Goal: Task Accomplishment & Management: Use online tool/utility

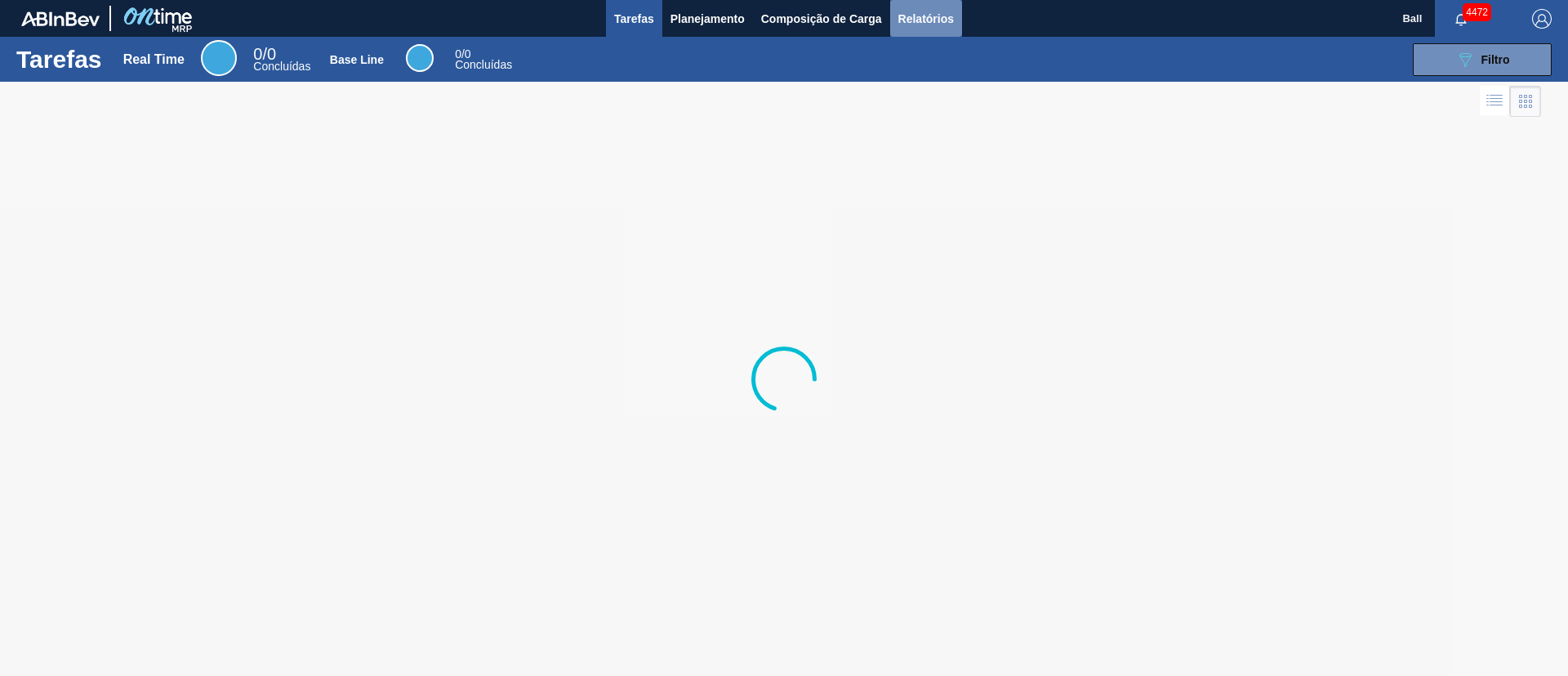
click at [939, 29] on button "Relatórios" at bounding box center [926, 18] width 72 height 36
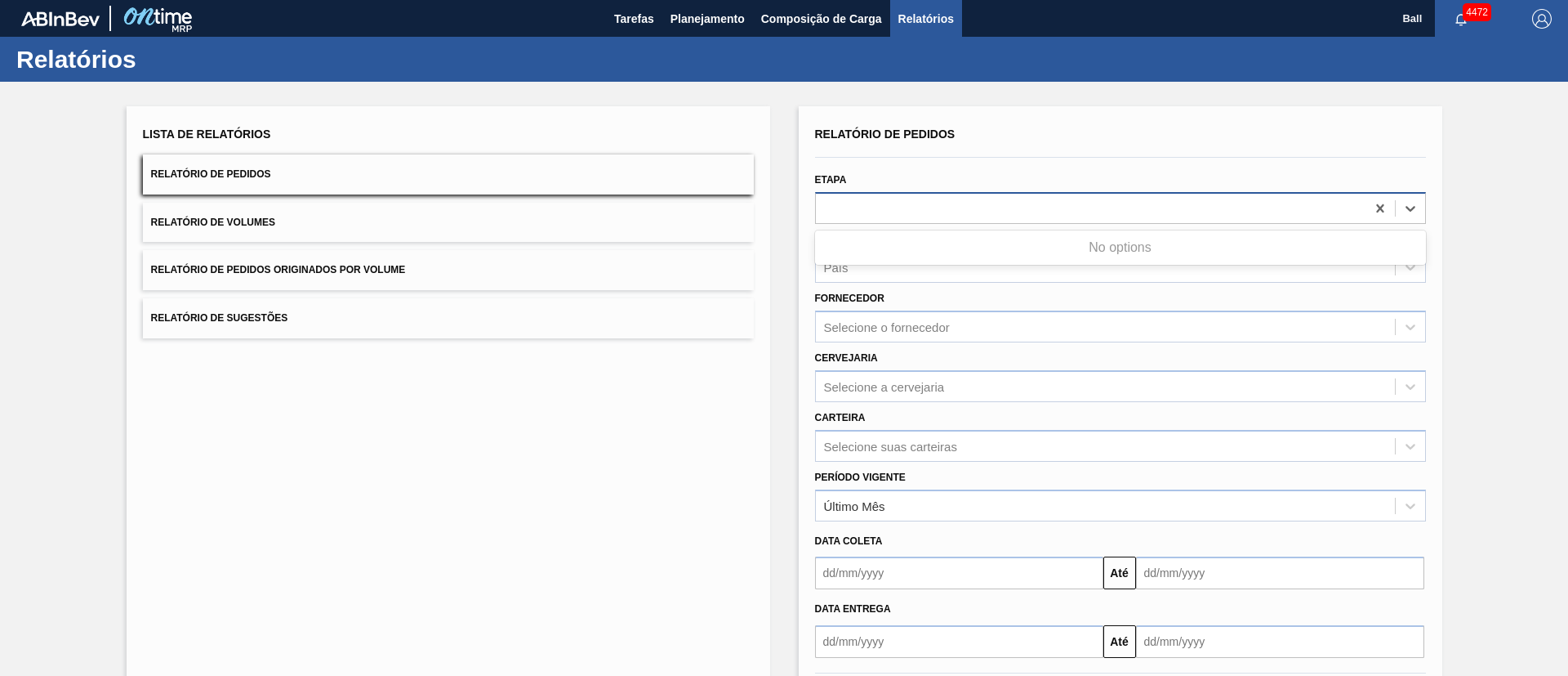
click at [1021, 209] on div at bounding box center [1091, 208] width 549 height 24
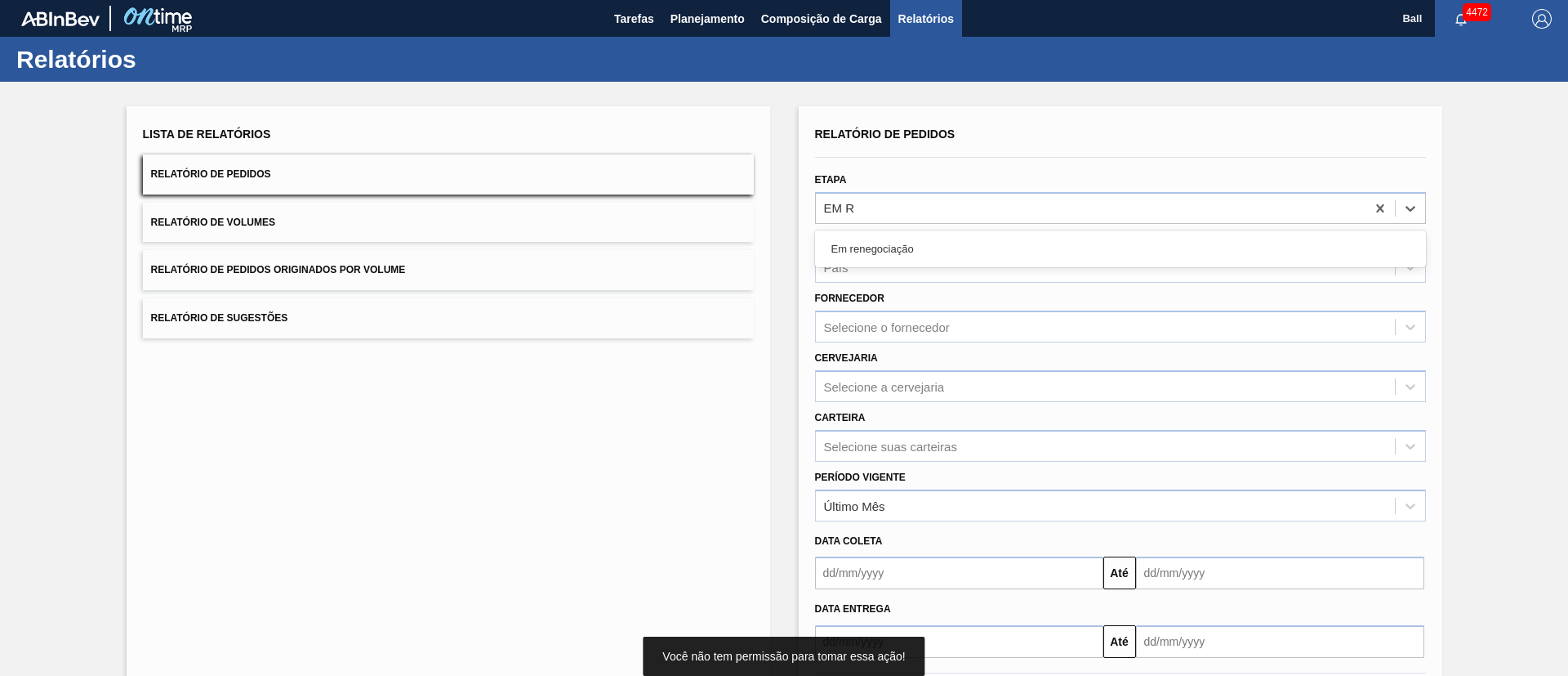
type input "EM RE"
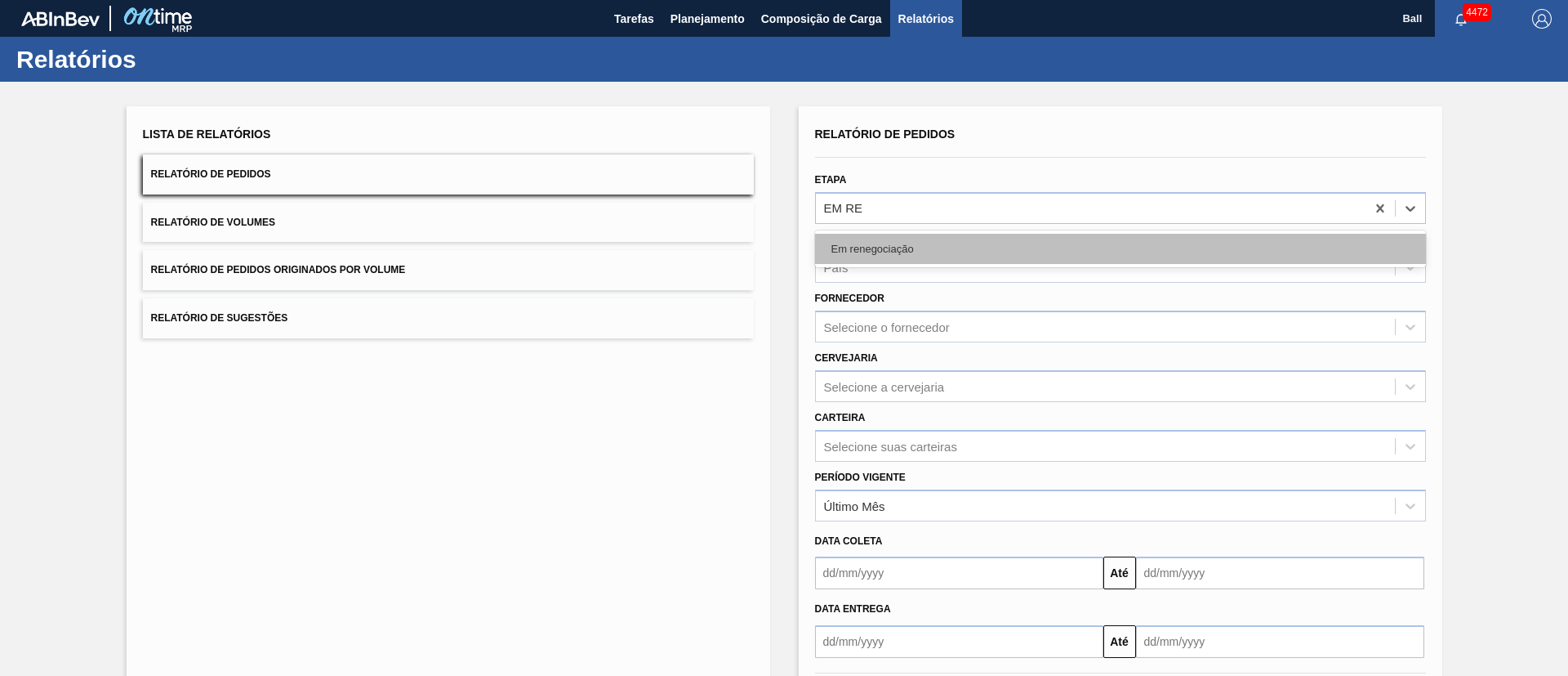
click at [1022, 236] on div "Em renegociação" at bounding box center [1121, 249] width 611 height 31
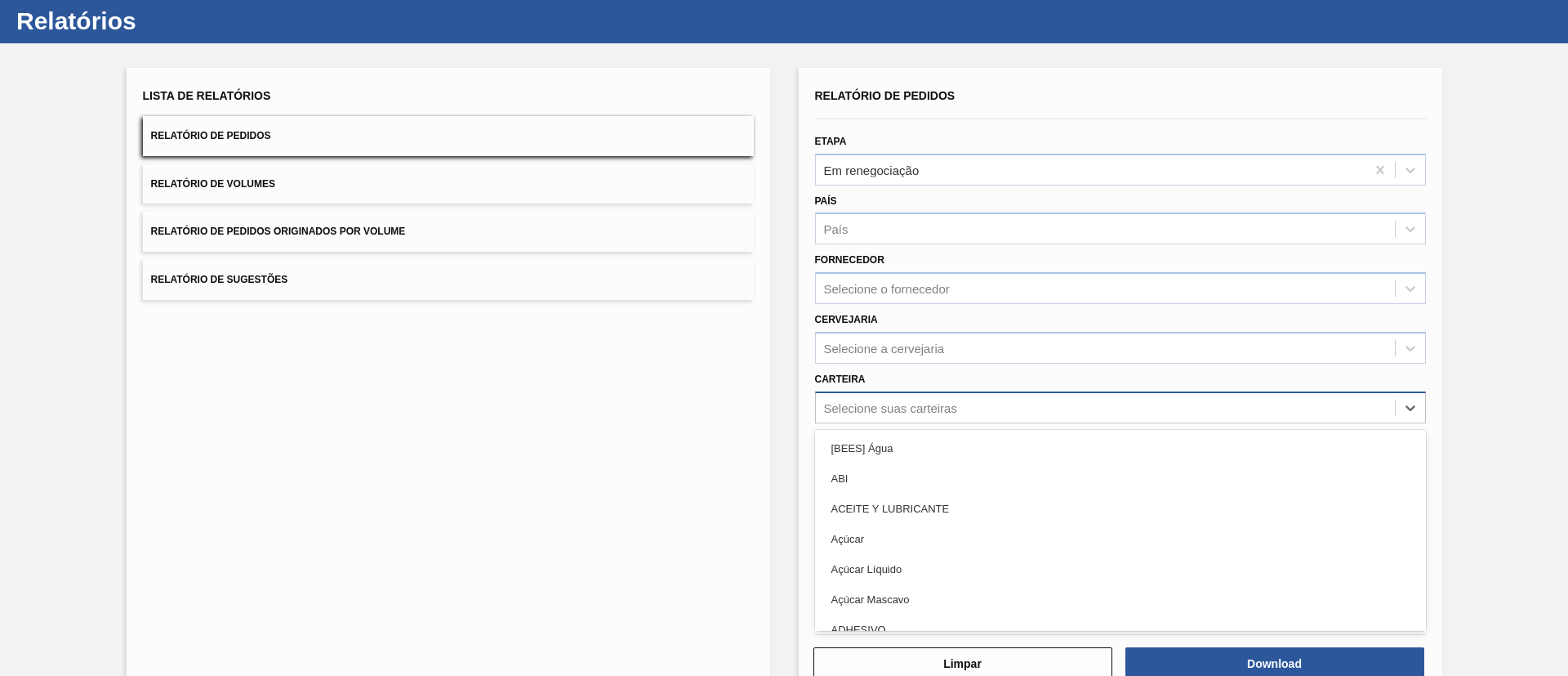
click at [983, 423] on div "option [BEES] Água focused, 1 of 101. 101 results available. Use Up and Down to…" at bounding box center [1121, 407] width 611 height 32
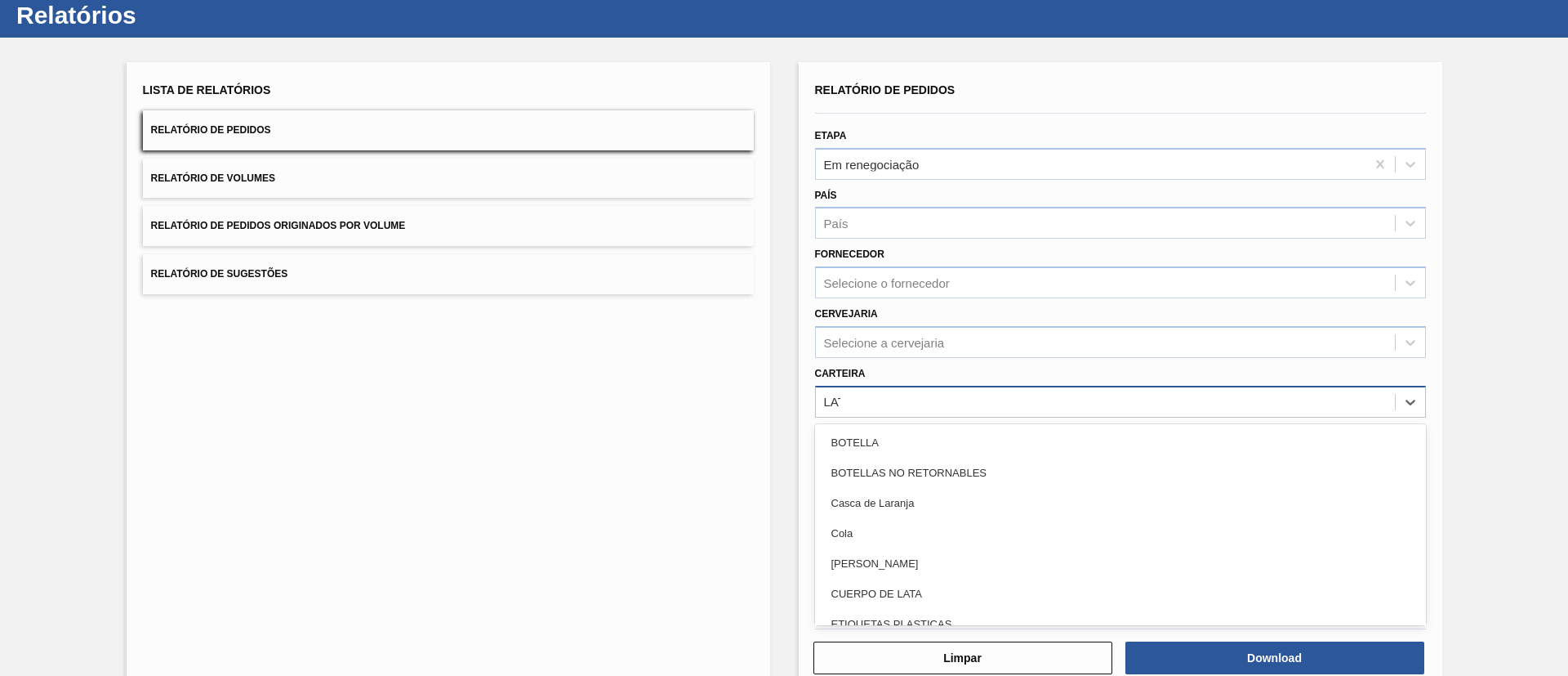
type input "LATA"
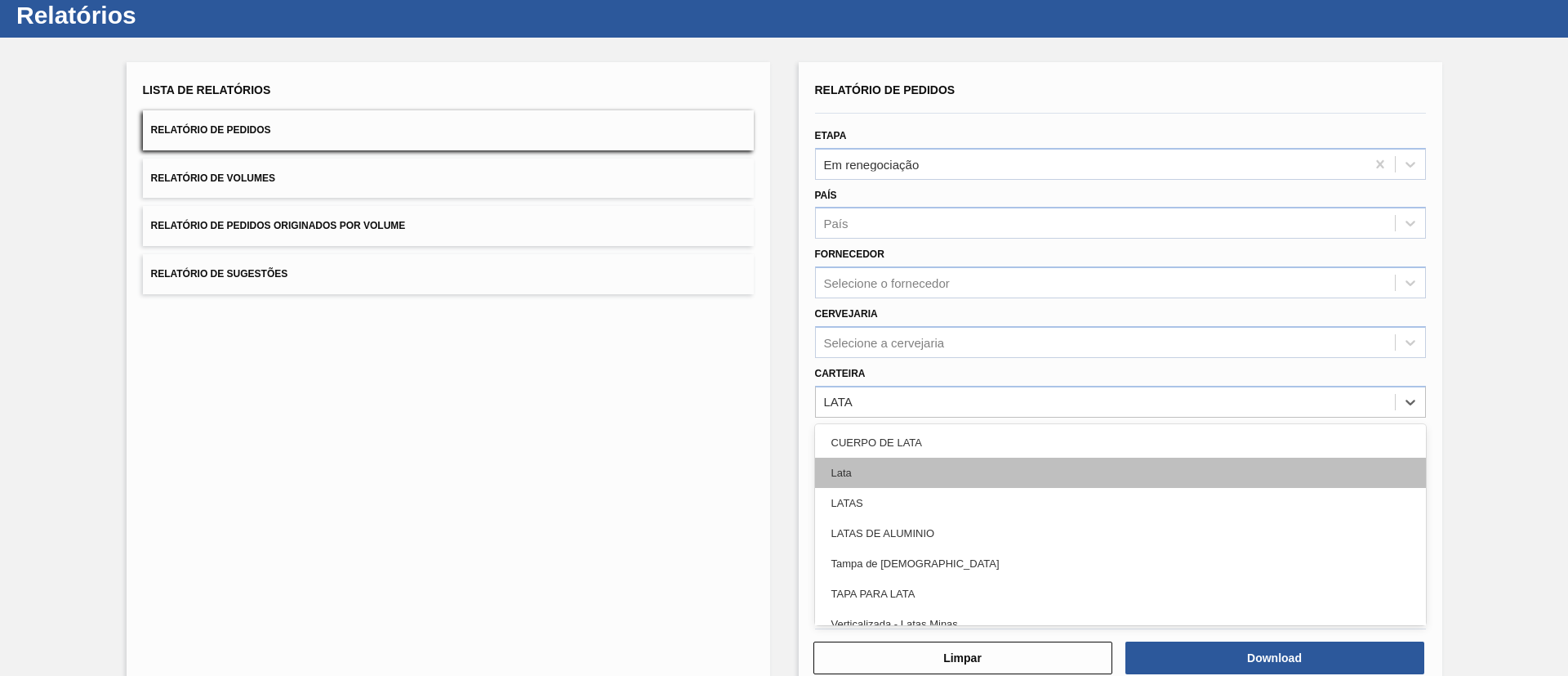
click at [995, 478] on div "Lata" at bounding box center [1121, 473] width 611 height 31
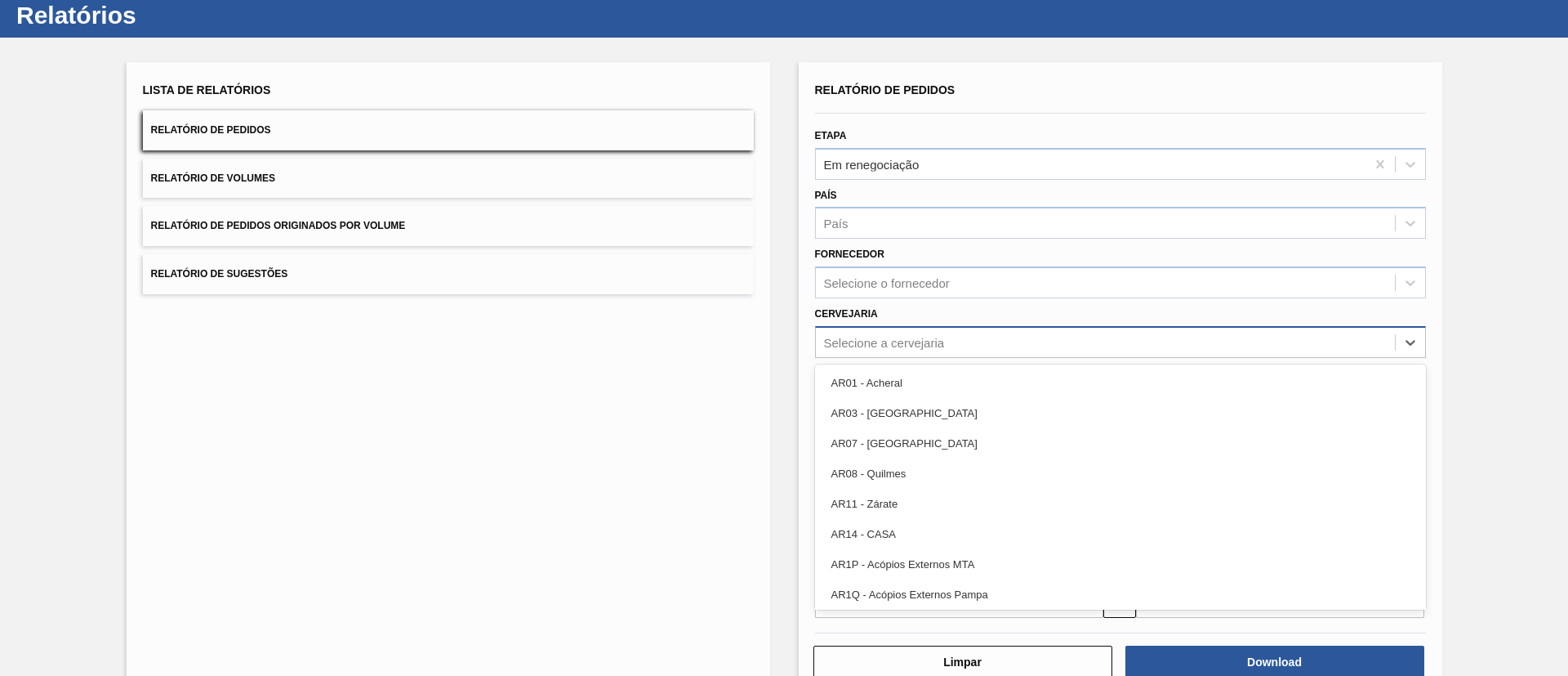
click at [1017, 342] on div "Selecione a cervejaria" at bounding box center [1106, 342] width 579 height 24
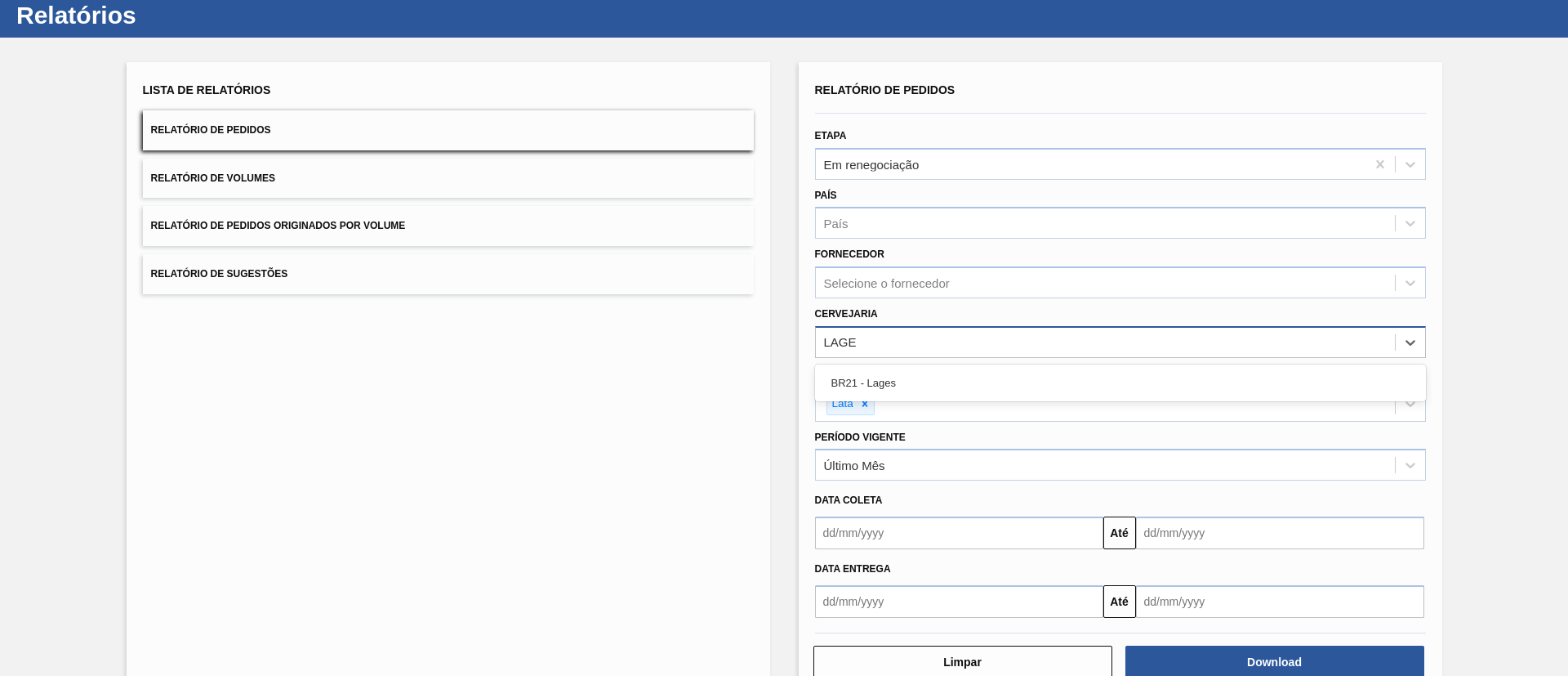
type input "LAGES"
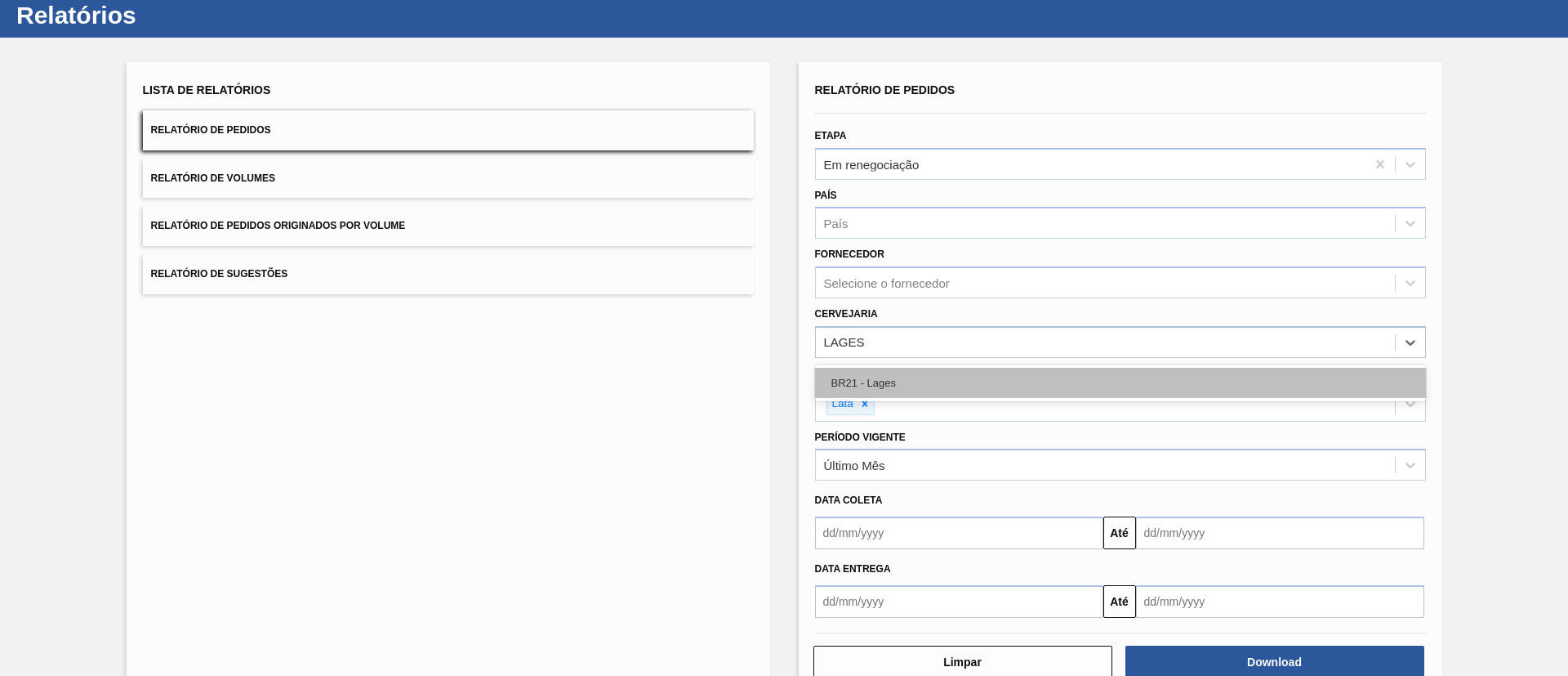
click at [1024, 377] on div "BR21 - Lages" at bounding box center [1121, 383] width 611 height 31
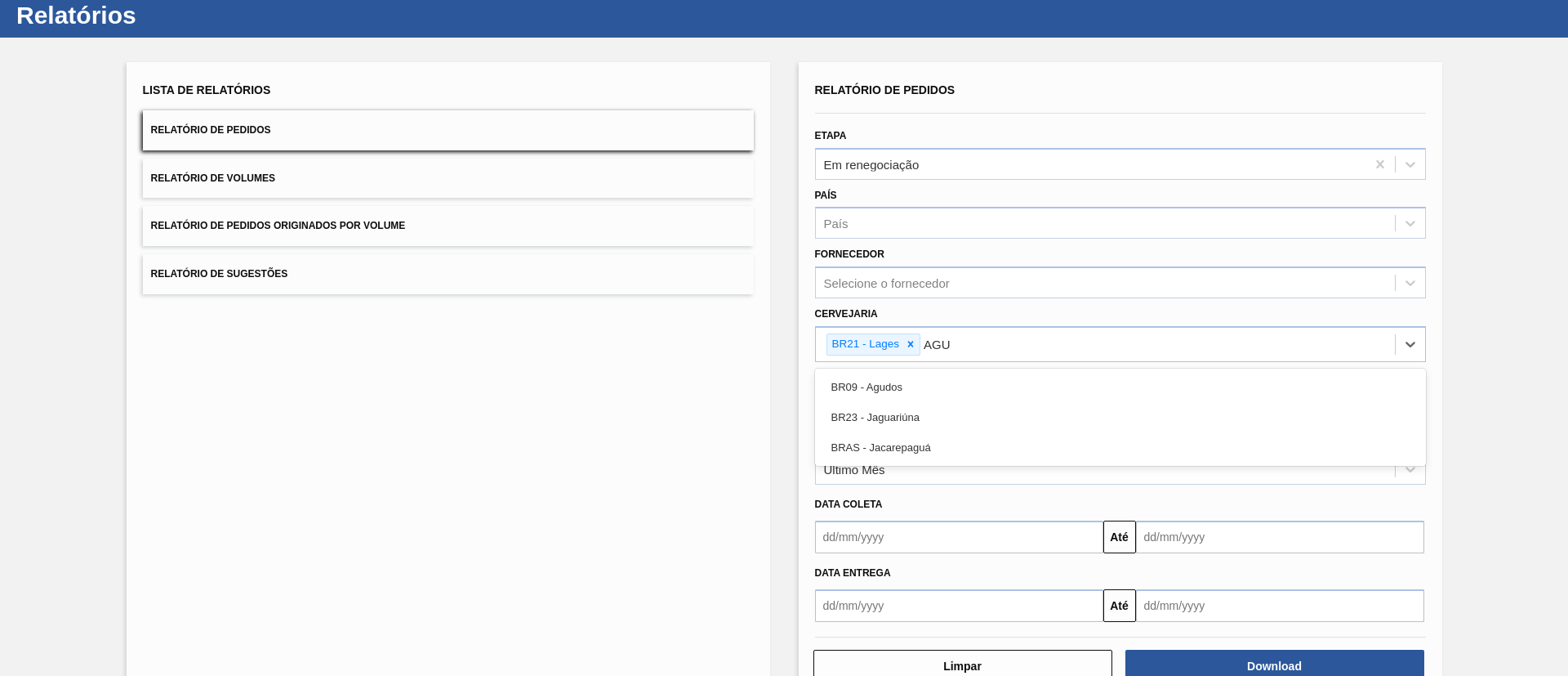
type input "AGUD"
click at [1024, 377] on div "BR09 - Agudos" at bounding box center [1121, 387] width 611 height 31
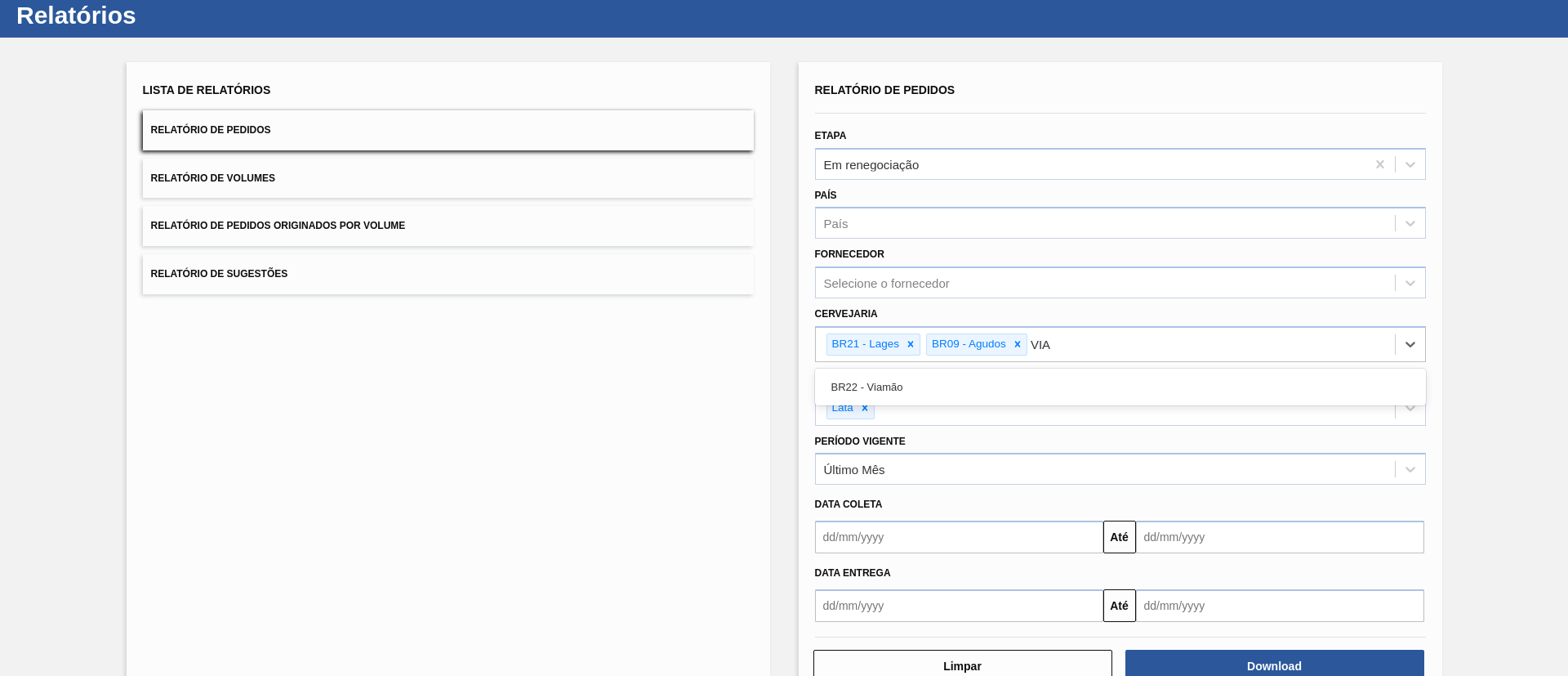
type input "VIAM"
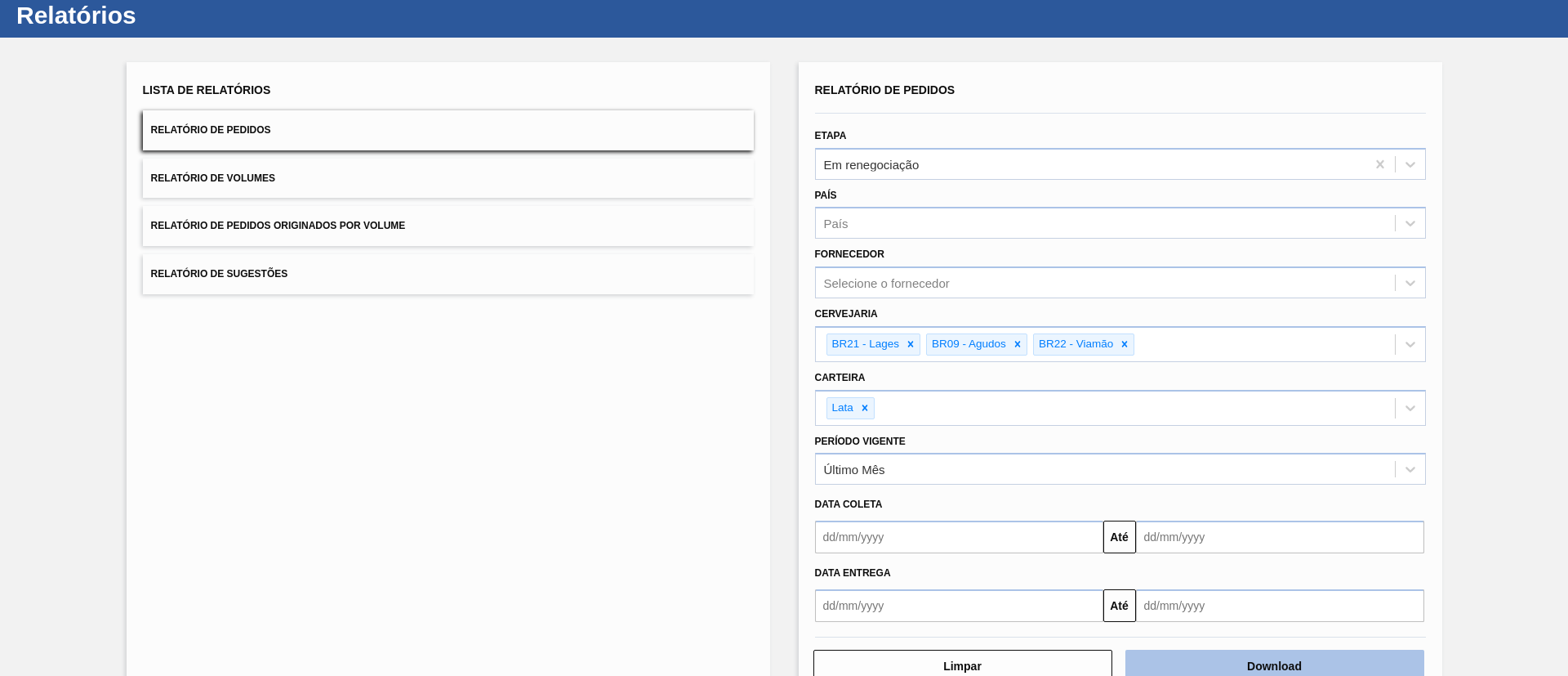
click at [1185, 659] on button "Download" at bounding box center [1275, 665] width 299 height 33
drag, startPoint x: 1565, startPoint y: 30, endPoint x: 1565, endPoint y: -33, distance: 63.0
click at [1565, 0] on html "Tarefas Planejamento Composição de Carga Relatórios Ball 4472 Marcar todas como…" at bounding box center [784, 0] width 1568 height 0
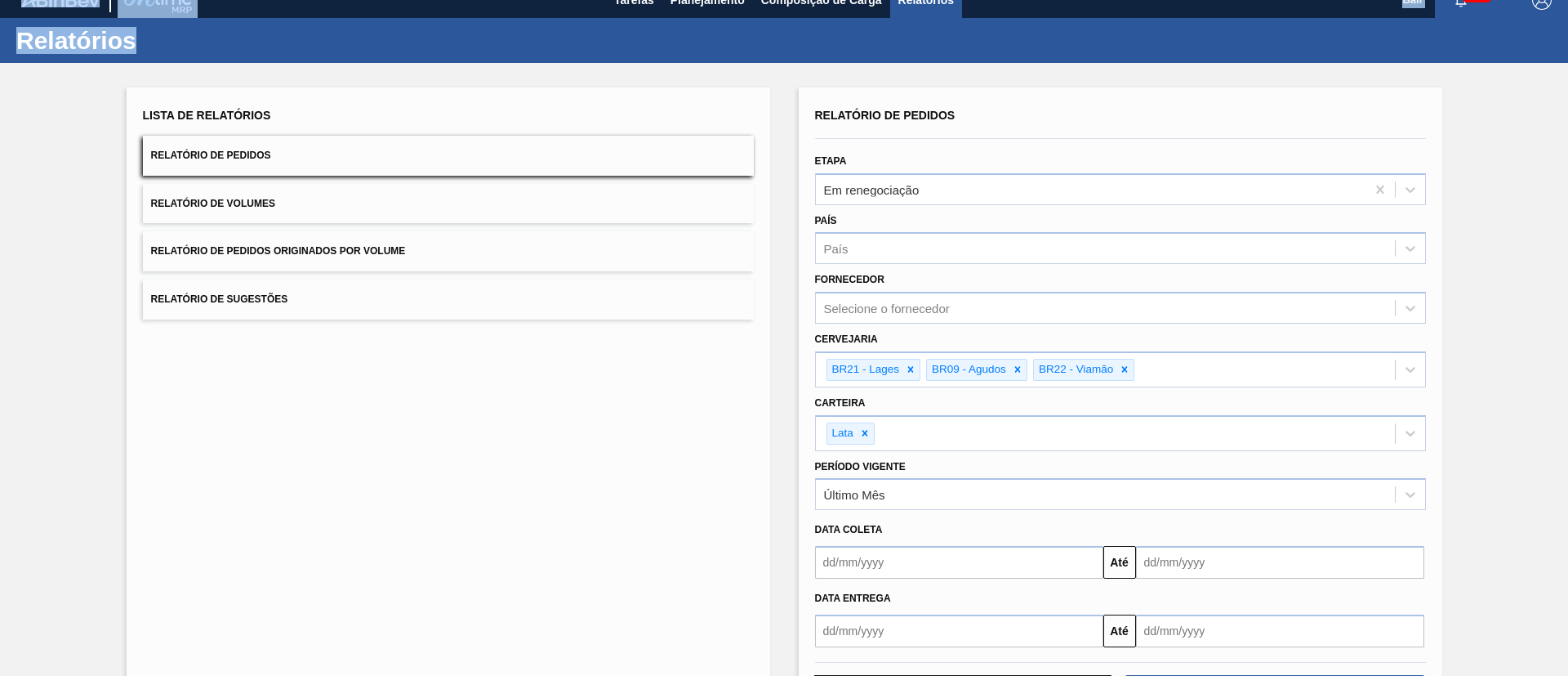
scroll to position [0, 0]
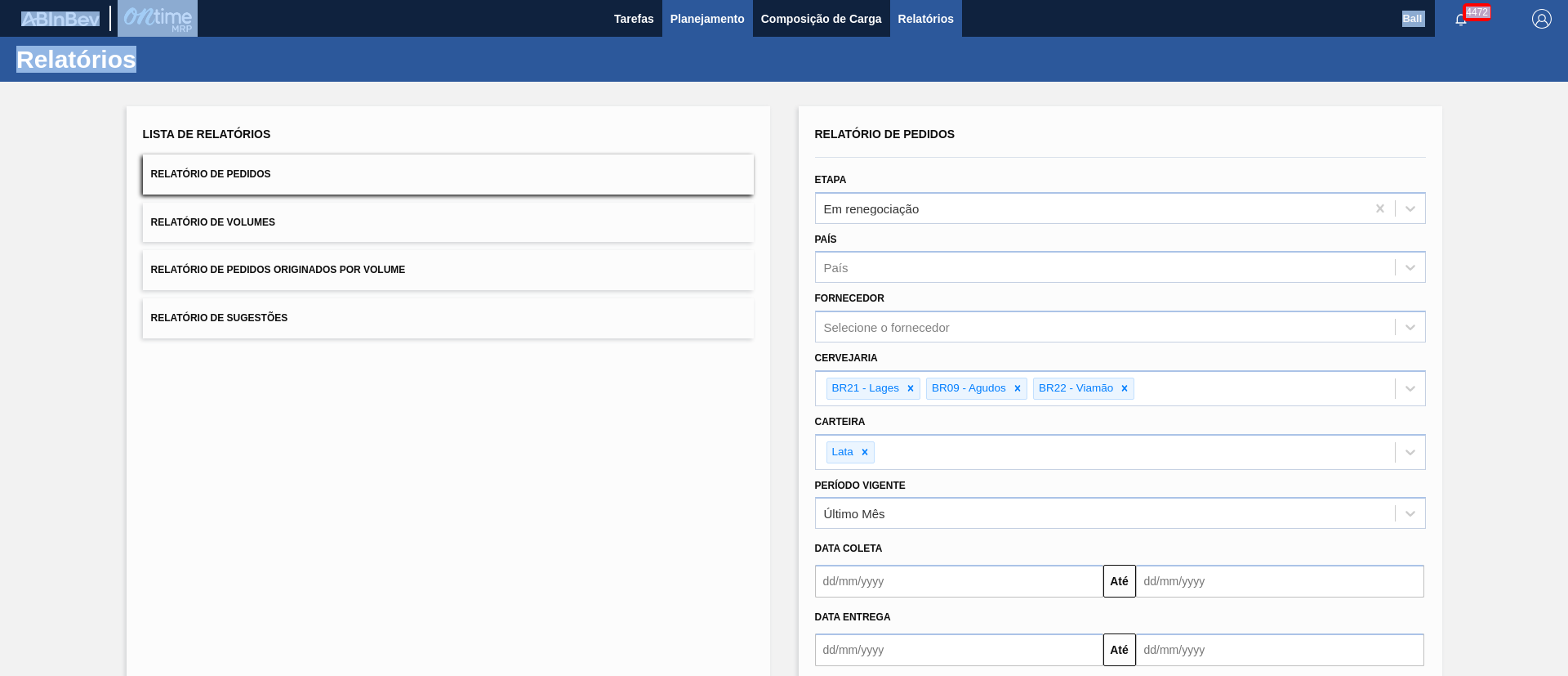
click at [722, 12] on span "Planejamento" at bounding box center [708, 18] width 75 height 19
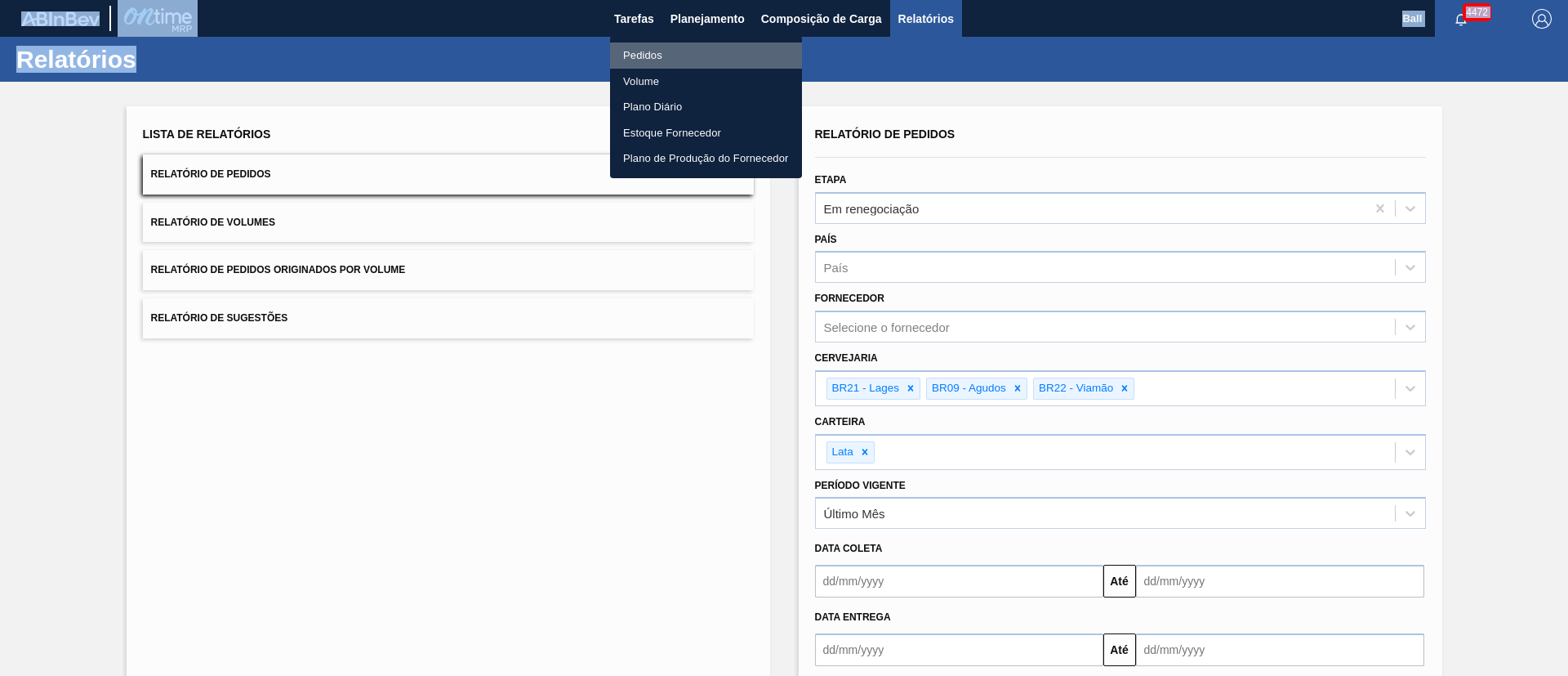
click at [650, 62] on li "Pedidos" at bounding box center [706, 55] width 192 height 26
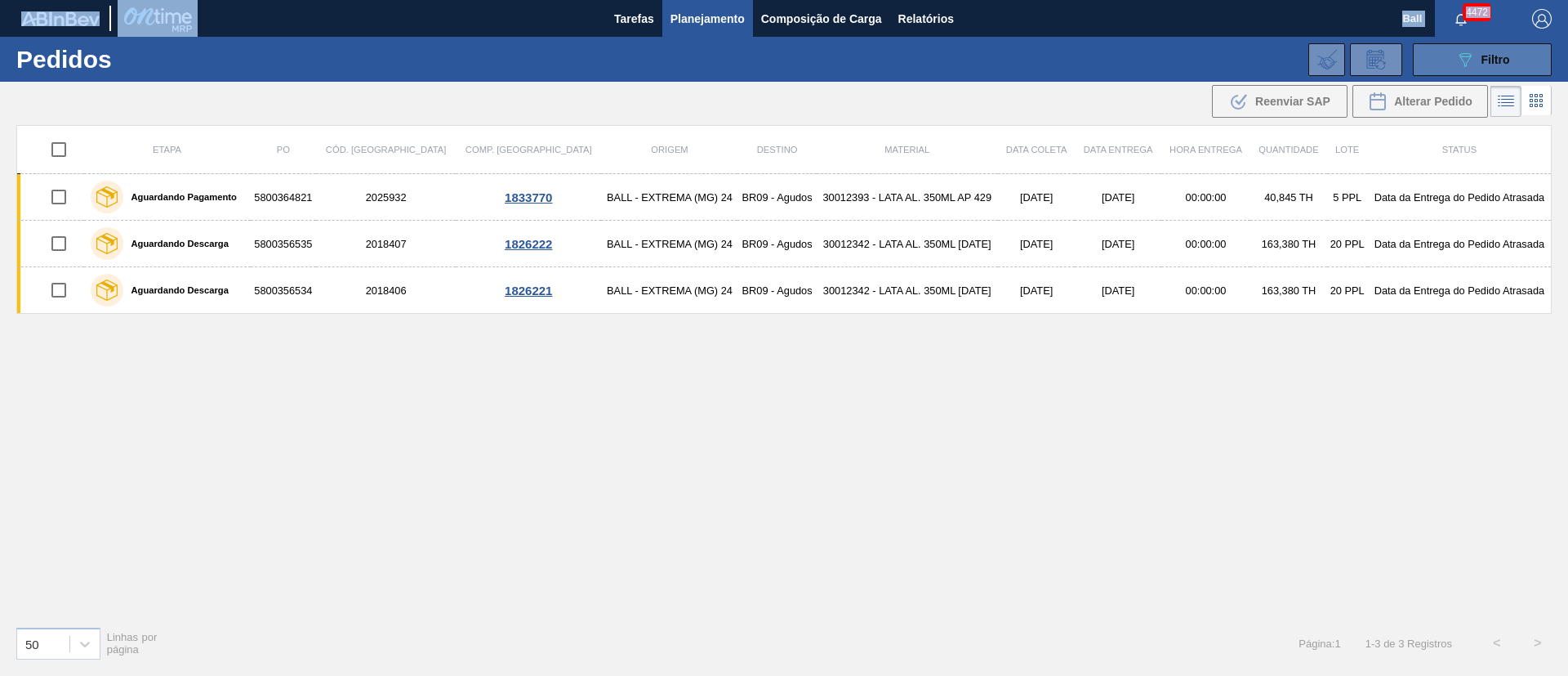
click at [1470, 57] on icon "089F7B8B-B2A5-4AFE-B5C0-19BA573D28AC" at bounding box center [1466, 59] width 19 height 19
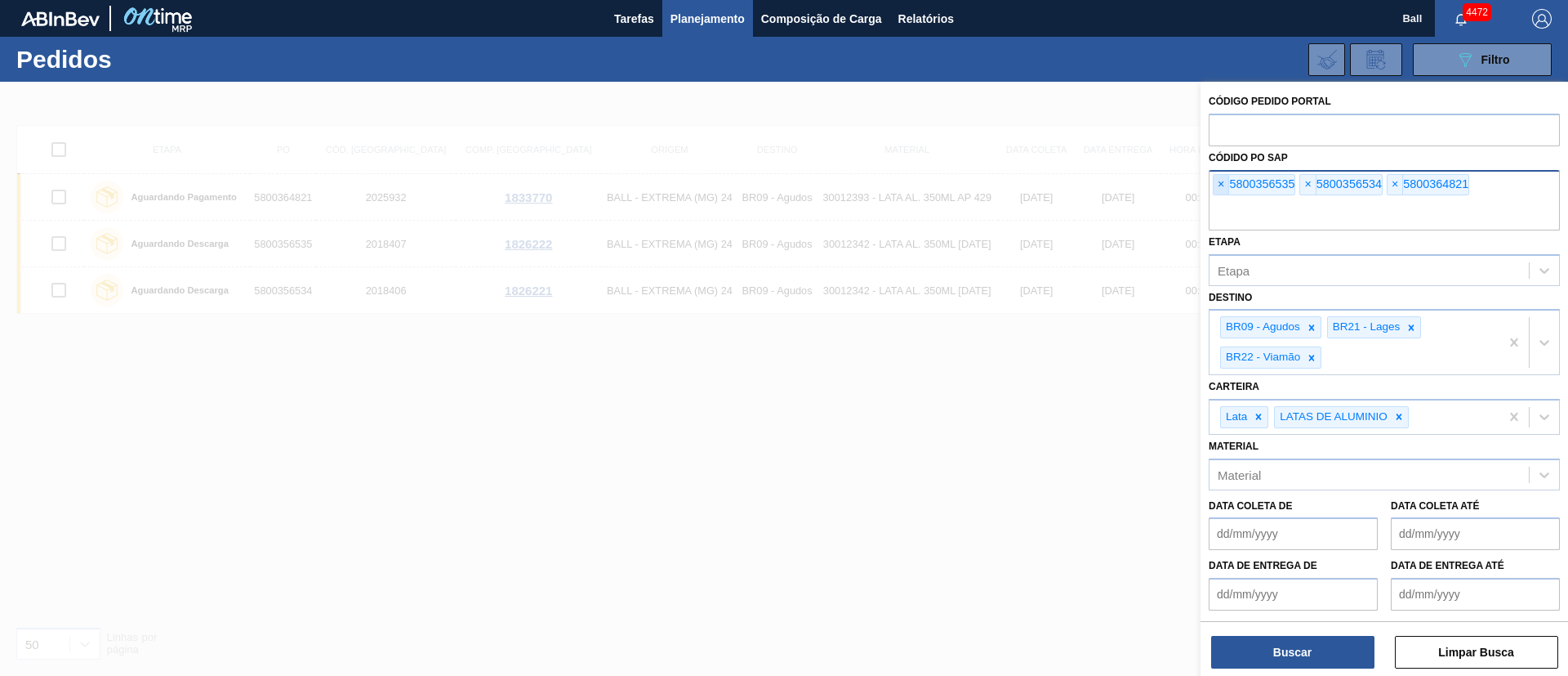
click at [1217, 187] on span "×" at bounding box center [1221, 185] width 15 height 19
click at [1217, 199] on input "text" at bounding box center [1384, 214] width 351 height 31
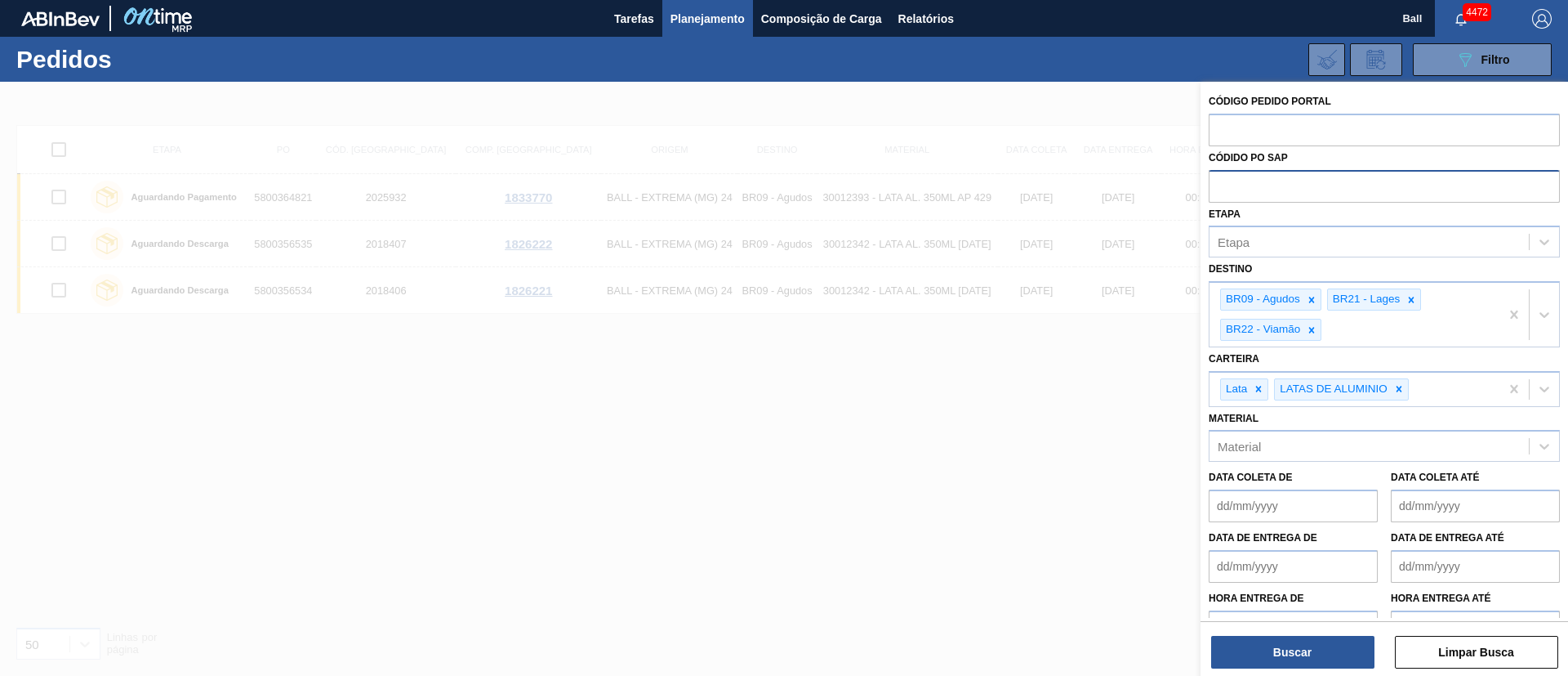
click at [1217, 187] on input "text" at bounding box center [1384, 186] width 351 height 31
click at [1312, 130] on input "text" at bounding box center [1384, 129] width 351 height 31
type input "em"
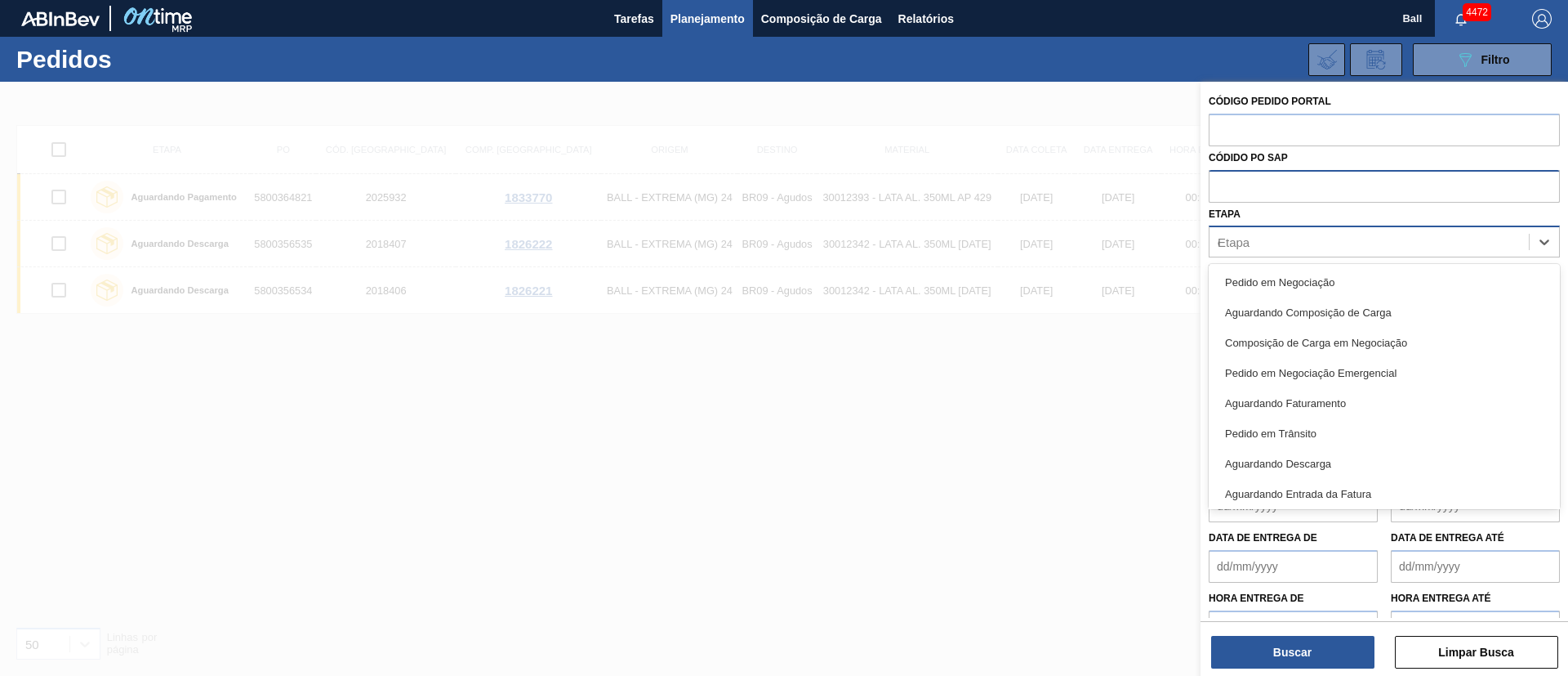
click at [1313, 247] on div "Etapa e" at bounding box center [1370, 242] width 320 height 24
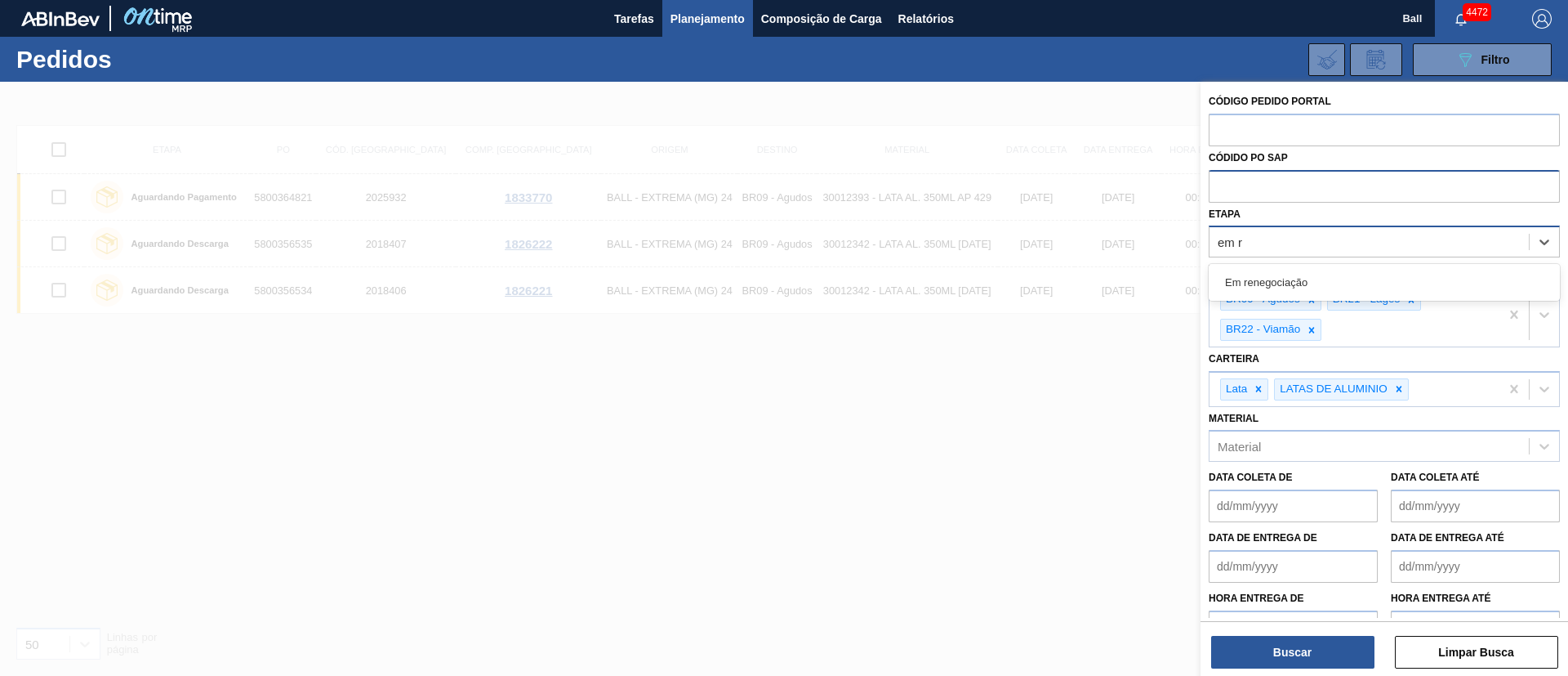
type input "em re"
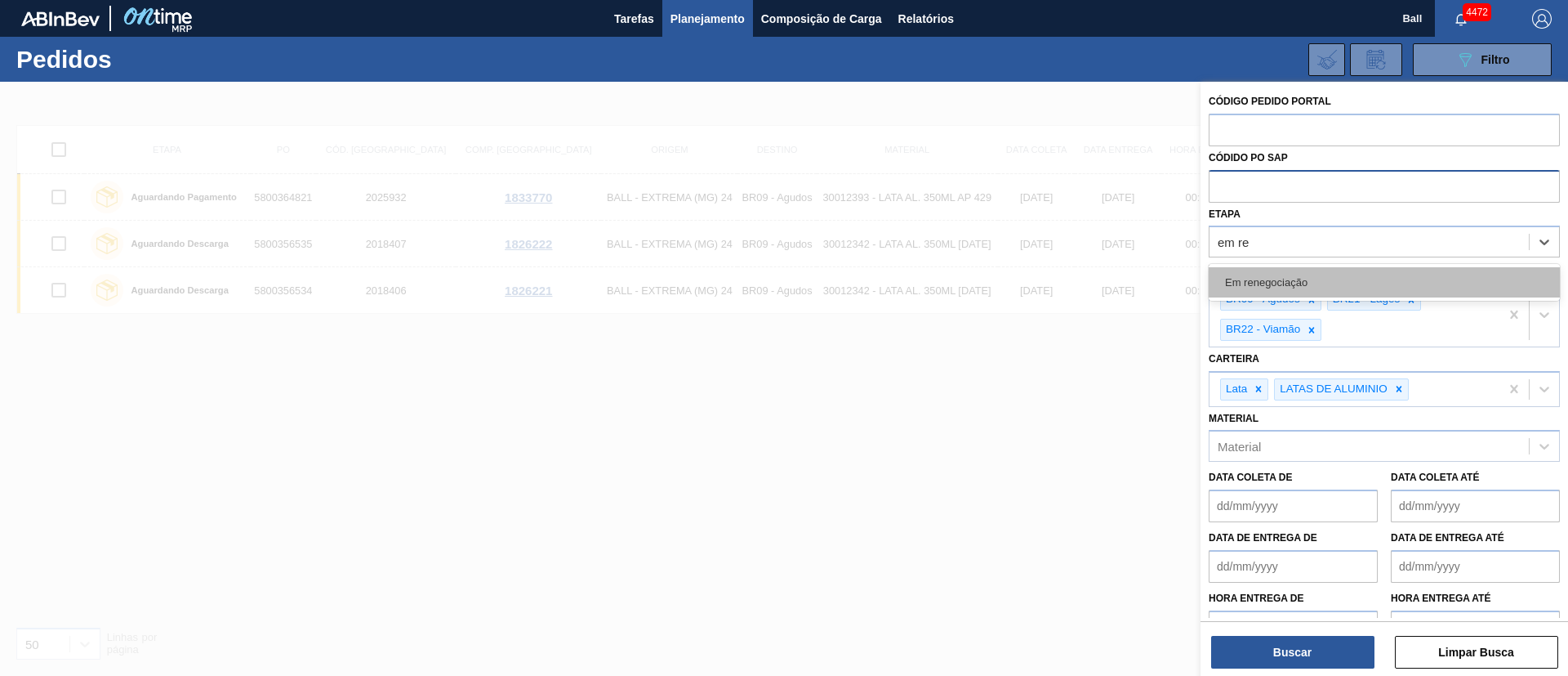
click at [1315, 270] on div "Em renegociação" at bounding box center [1384, 282] width 351 height 31
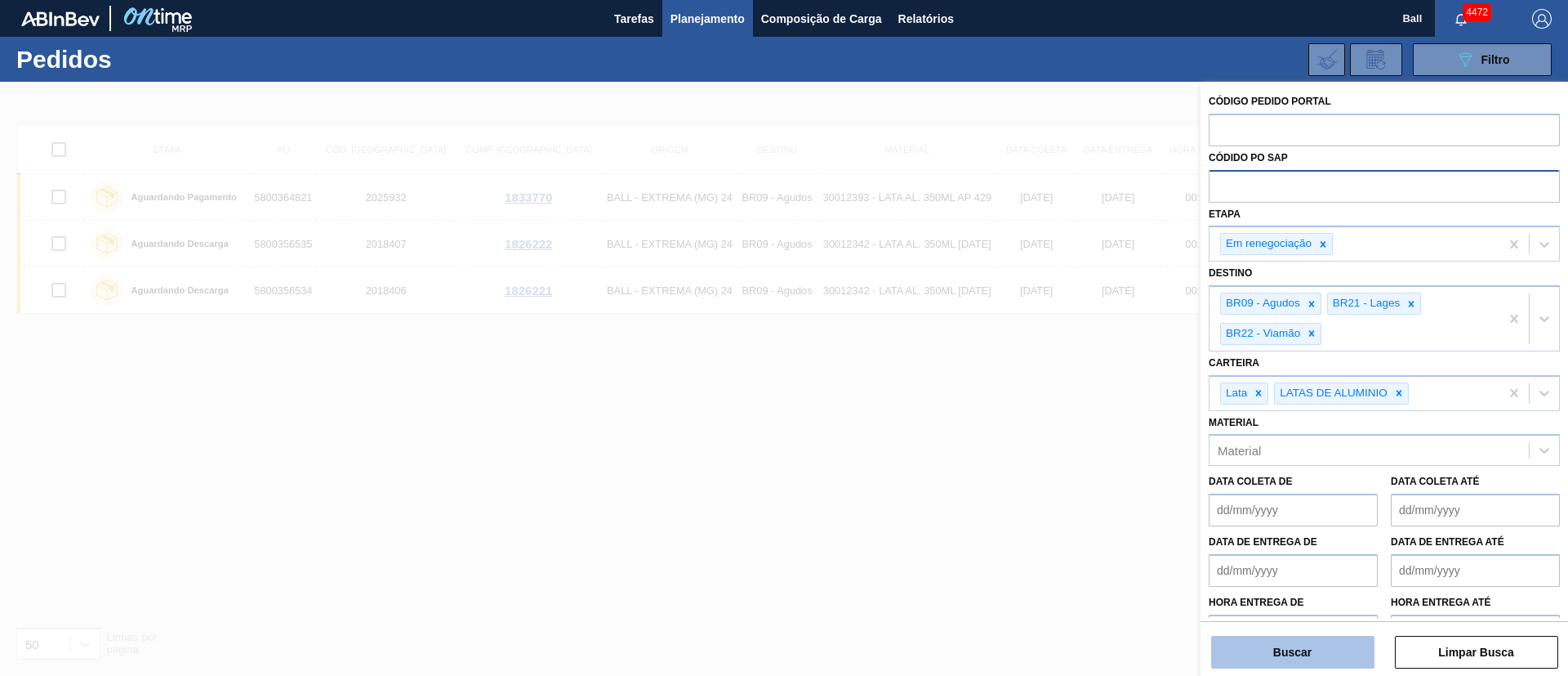
click at [1273, 642] on button "Buscar" at bounding box center [1293, 652] width 164 height 33
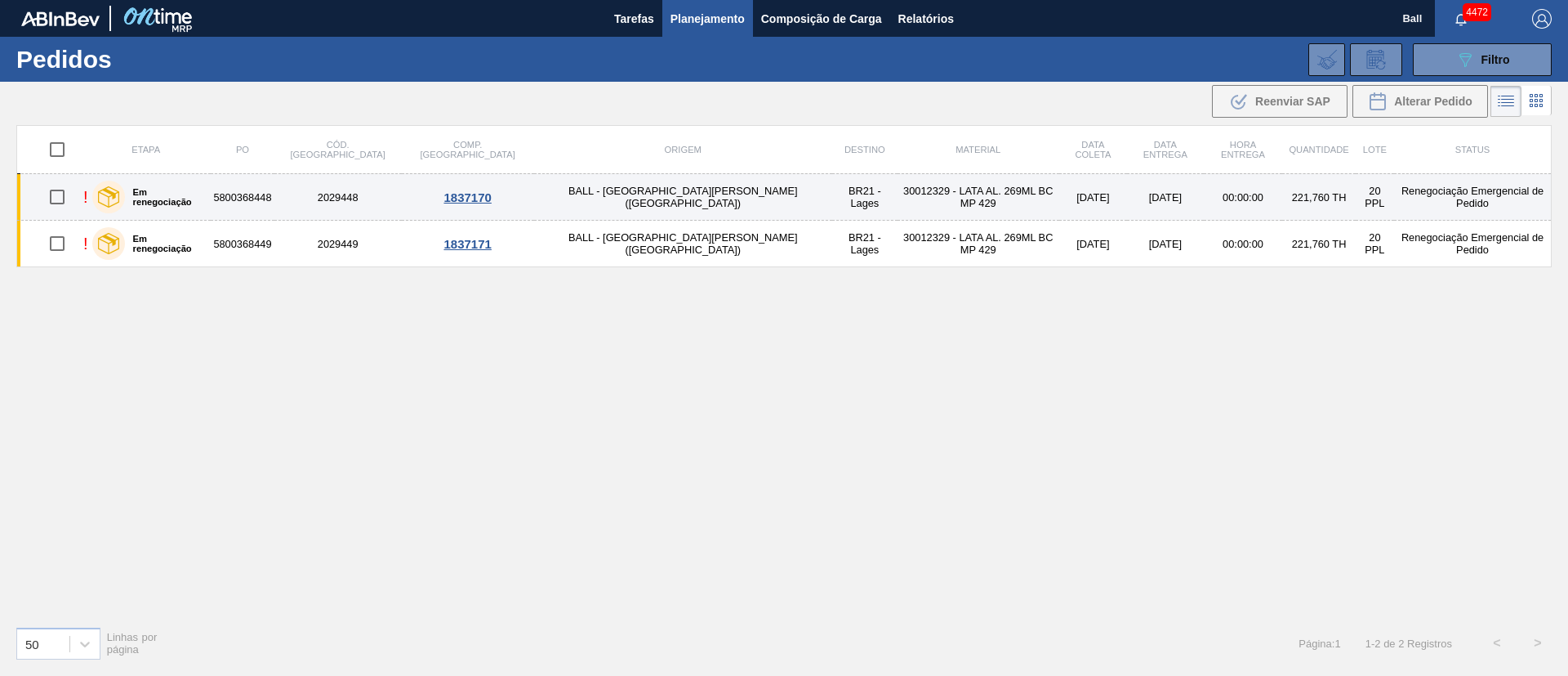
click at [898, 209] on td "30012329 - LATA AL. 269ML BC MP 429" at bounding box center [978, 197] width 162 height 47
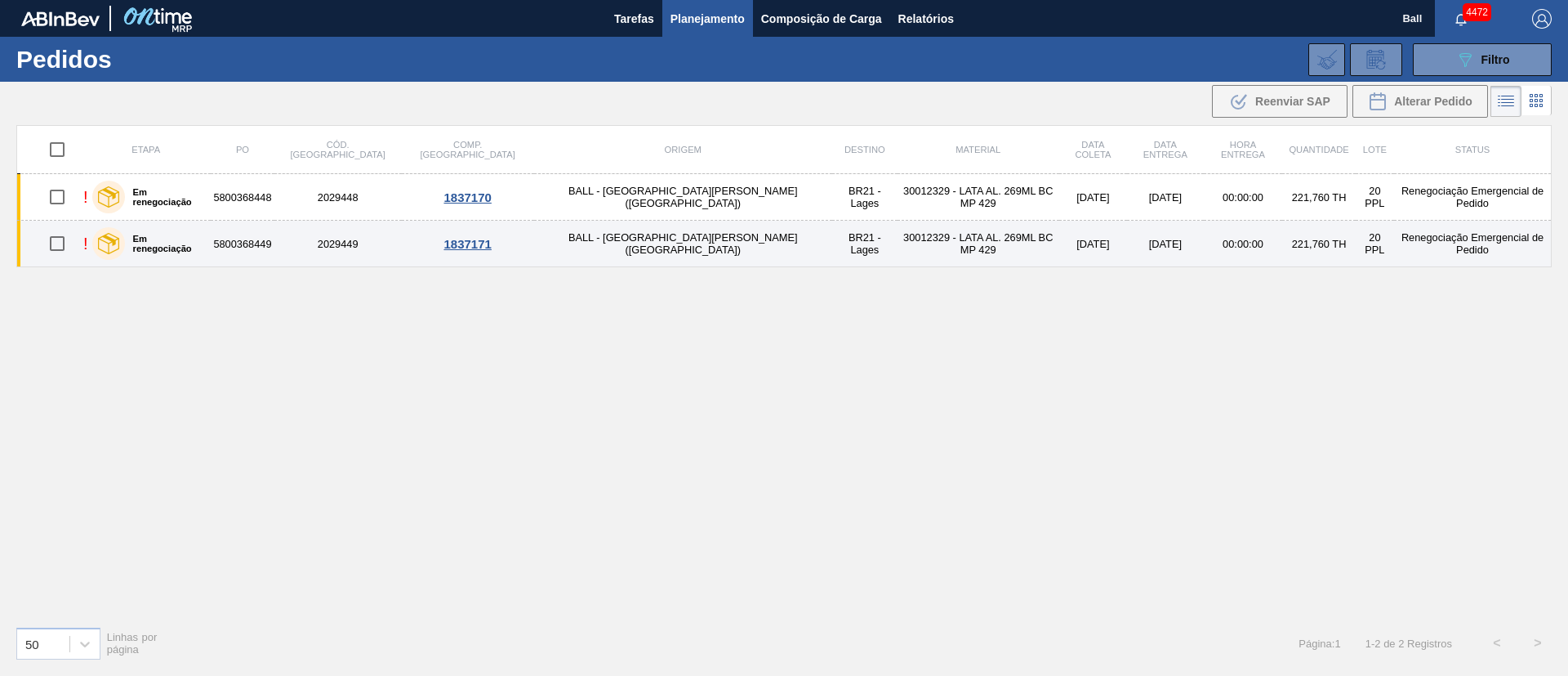
click at [898, 237] on td "30012329 - LATA AL. 269ML BC MP 429" at bounding box center [978, 243] width 162 height 47
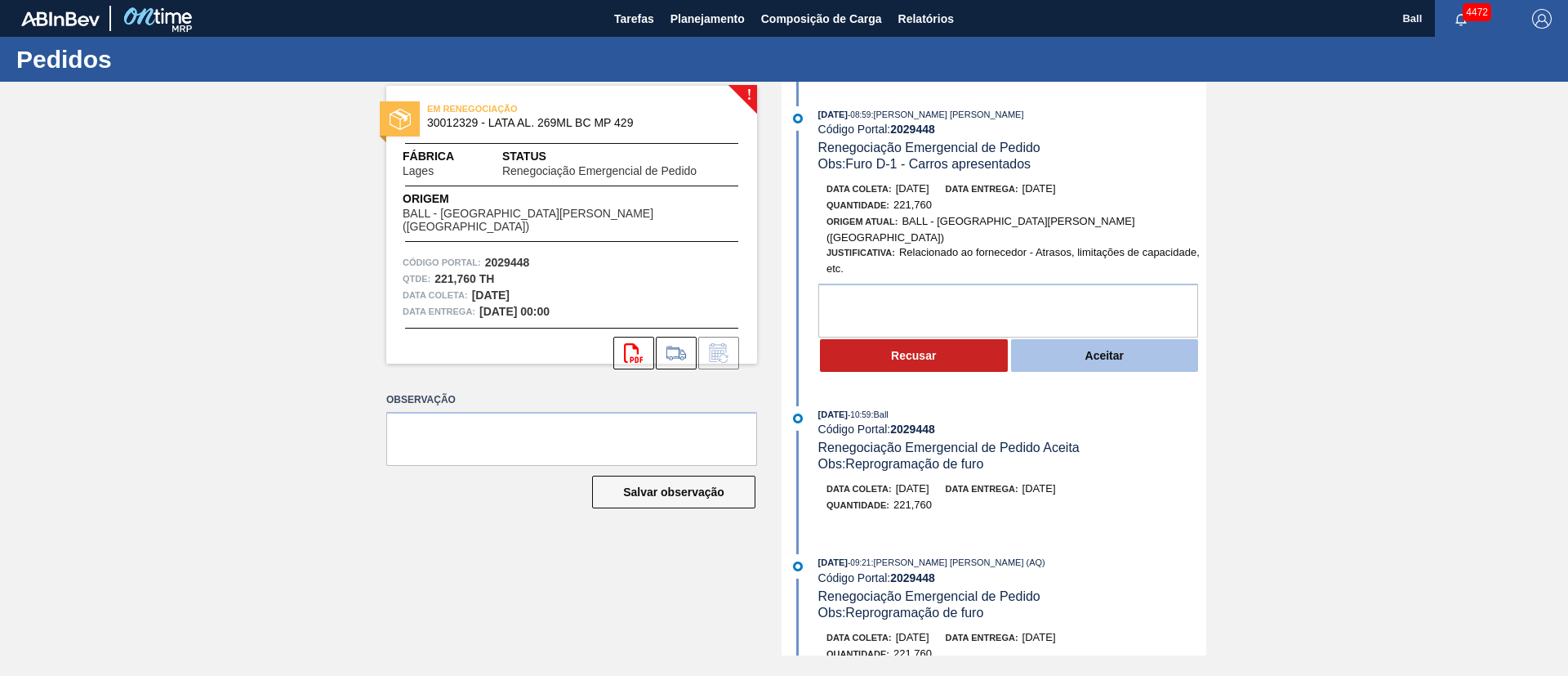
click at [1073, 342] on button "Aceitar" at bounding box center [1105, 355] width 188 height 33
click at [1113, 339] on button "Aceitar" at bounding box center [1105, 355] width 188 height 33
